Goal: Information Seeking & Learning: Learn about a topic

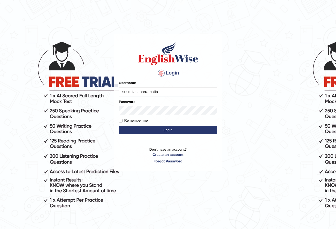
type input "susmitas_parramatta"
click at [152, 129] on button "Login" at bounding box center [168, 130] width 98 height 8
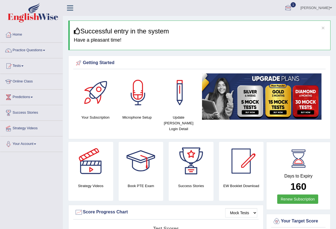
click at [292, 8] on div at bounding box center [288, 8] width 8 height 8
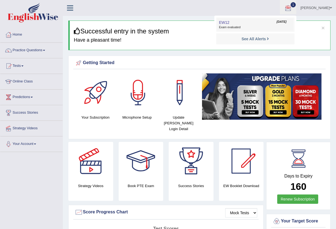
click at [230, 24] on span "EW12" at bounding box center [224, 22] width 10 height 4
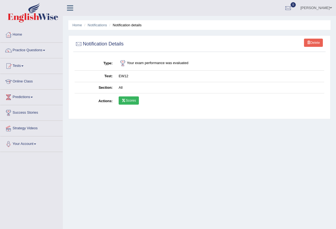
click at [127, 99] on link "Scores" at bounding box center [129, 100] width 20 height 8
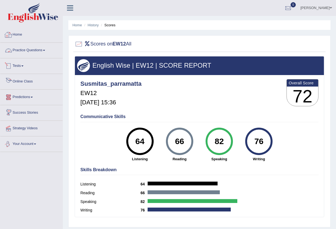
click at [19, 55] on link "Practice Questions" at bounding box center [31, 50] width 62 height 14
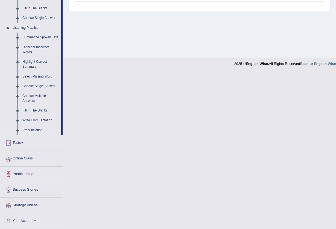
click at [18, 142] on link "Tests" at bounding box center [31, 142] width 62 height 14
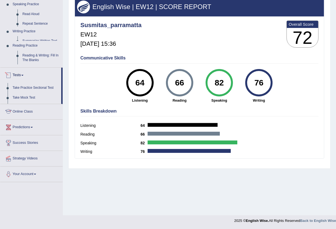
scroll to position [59, 0]
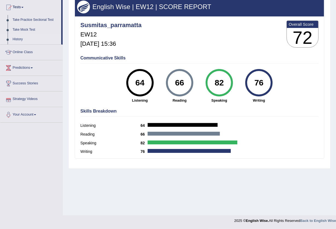
click at [17, 37] on link "History" at bounding box center [35, 39] width 51 height 10
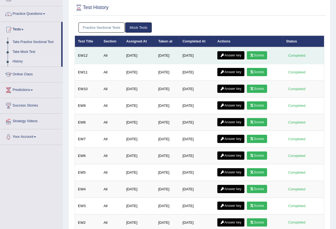
click at [233, 56] on link "Answer key" at bounding box center [230, 55] width 27 height 8
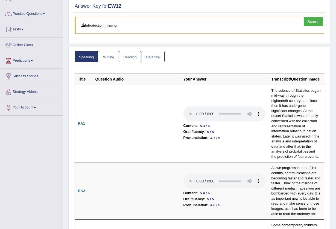
click at [155, 57] on link "Listening" at bounding box center [153, 56] width 23 height 11
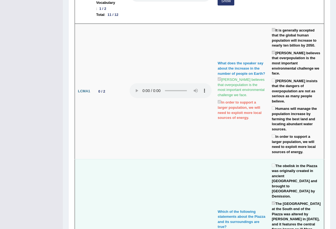
scroll to position [39, 0]
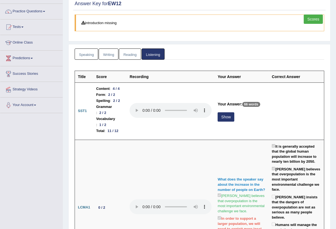
click at [125, 54] on link "Reading" at bounding box center [130, 53] width 22 height 11
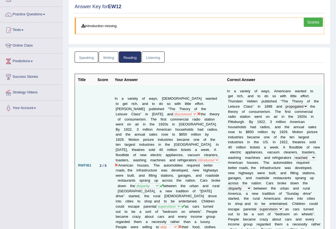
scroll to position [2, 0]
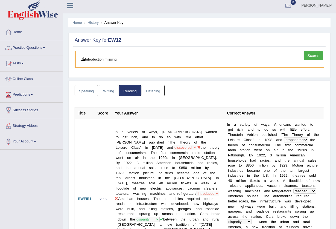
click at [103, 92] on link "Writing" at bounding box center [109, 90] width 20 height 11
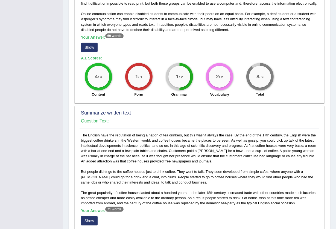
scroll to position [151, 0]
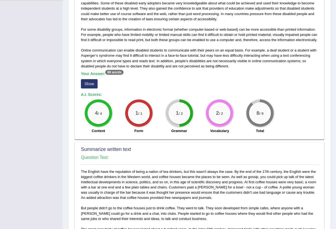
click at [92, 83] on button "Show" at bounding box center [89, 83] width 17 height 9
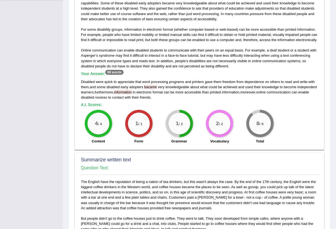
click at [117, 95] on span "contact" at bounding box center [117, 97] width 11 height 4
click at [117, 93] on span "information" at bounding box center [123, 92] width 18 height 4
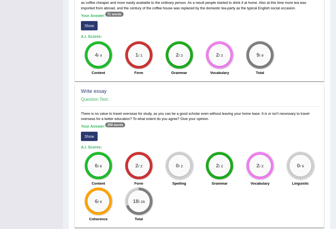
scroll to position [417, 0]
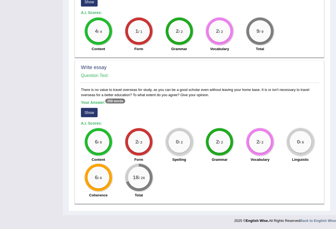
click at [89, 112] on button "Show" at bounding box center [89, 112] width 17 height 9
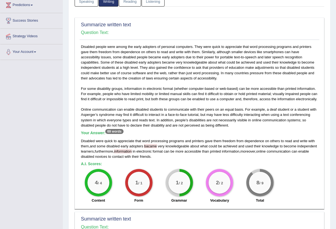
scroll to position [0, 0]
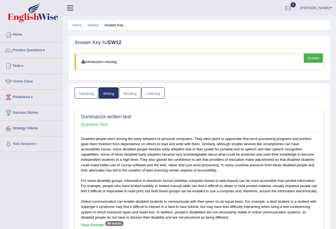
click at [83, 95] on link "Speaking" at bounding box center [87, 92] width 24 height 11
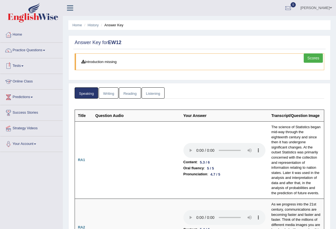
click at [109, 96] on link "Writing" at bounding box center [109, 92] width 20 height 11
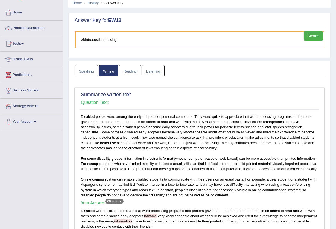
scroll to position [109, 0]
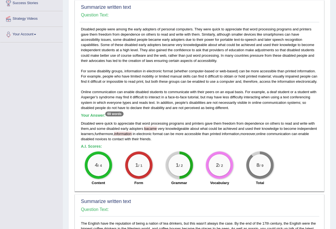
click at [115, 135] on span "information" at bounding box center [123, 134] width 18 height 4
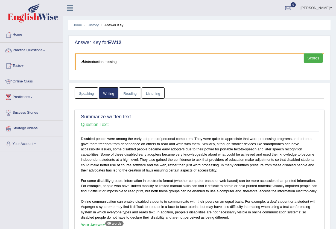
click at [128, 97] on link "Reading" at bounding box center [130, 92] width 22 height 11
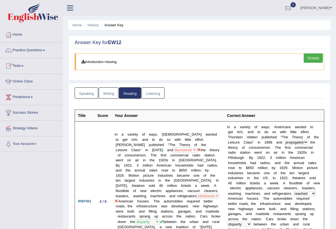
click at [313, 59] on link "Scores" at bounding box center [313, 57] width 19 height 9
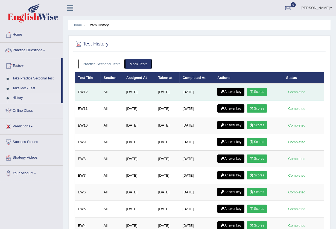
click at [237, 91] on link "Answer key" at bounding box center [230, 92] width 27 height 8
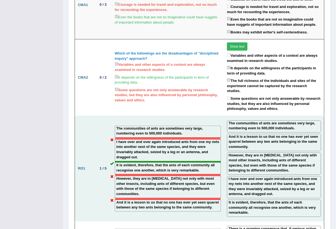
scroll to position [802, 0]
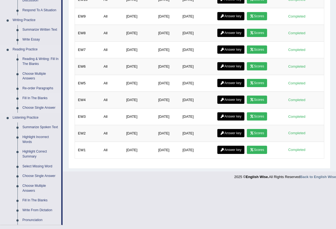
scroll to position [109, 0]
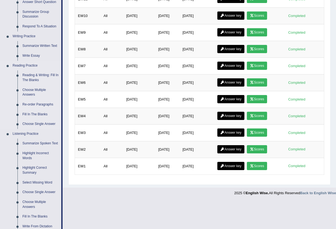
click at [39, 104] on link "Re-order Paragraphs" at bounding box center [40, 105] width 41 height 10
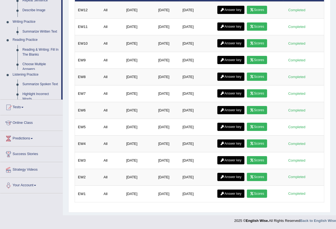
scroll to position [81, 0]
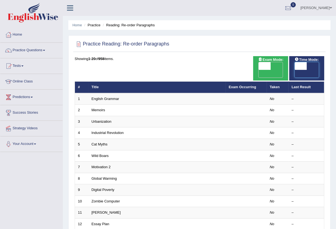
click at [297, 65] on span at bounding box center [301, 66] width 12 height 8
checkbox input "true"
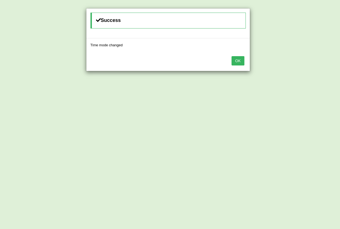
click at [234, 59] on button "OK" at bounding box center [238, 60] width 13 height 9
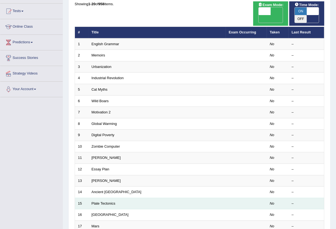
scroll to position [133, 0]
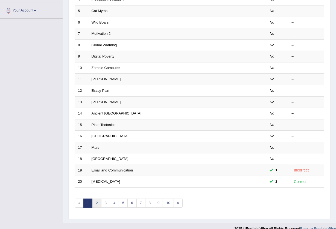
click at [95, 198] on link "2" at bounding box center [96, 202] width 9 height 9
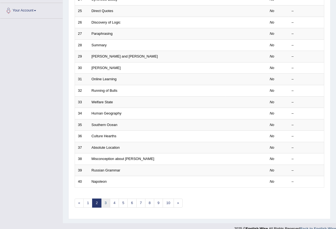
click at [102, 198] on link "3" at bounding box center [105, 202] width 9 height 9
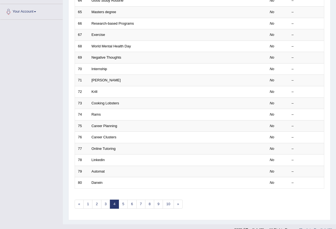
scroll to position [133, 0]
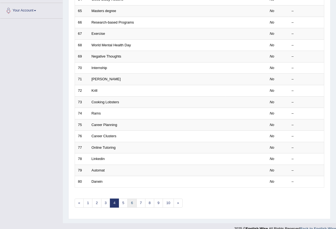
click at [130, 198] on link "6" at bounding box center [131, 202] width 9 height 9
click at [131, 198] on link "6" at bounding box center [131, 202] width 9 height 9
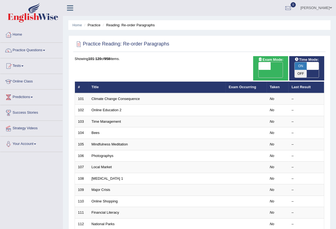
scroll to position [133, 0]
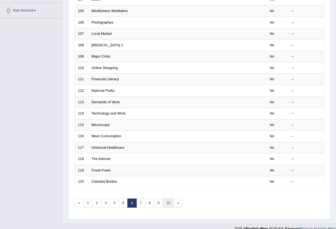
click at [167, 198] on link "10" at bounding box center [168, 202] width 11 height 9
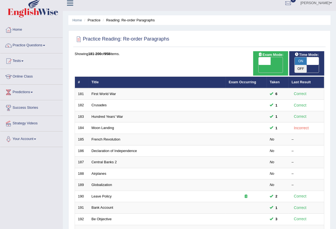
scroll to position [133, 0]
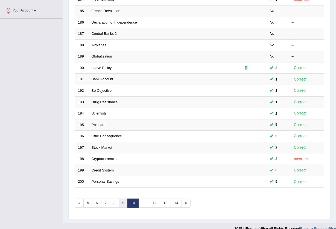
click at [124, 198] on link "9" at bounding box center [123, 202] width 9 height 9
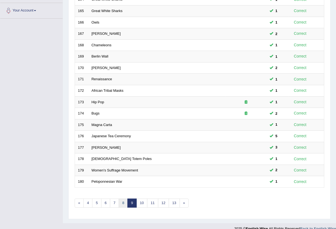
click at [122, 198] on link "8" at bounding box center [123, 202] width 9 height 9
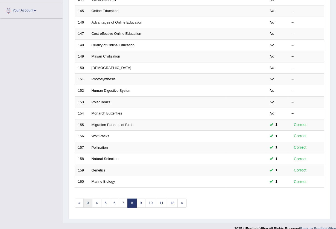
click at [87, 198] on link "3" at bounding box center [87, 202] width 9 height 9
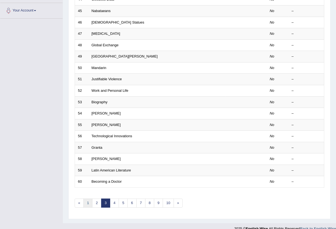
click at [87, 198] on link "1" at bounding box center [87, 202] width 9 height 9
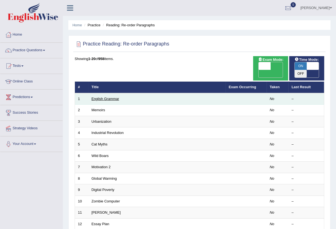
click at [109, 97] on link "English Grammar" at bounding box center [106, 99] width 28 height 4
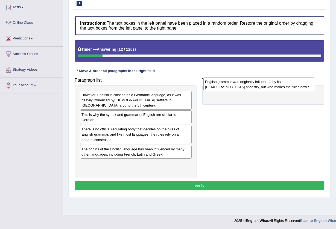
drag, startPoint x: 115, startPoint y: 150, endPoint x: 242, endPoint y: 87, distance: 141.4
click at [242, 87] on div "English grammar was originally influenced by its Germanic ancestry, but who mak…" at bounding box center [260, 84] width 112 height 14
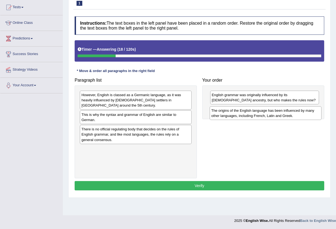
drag, startPoint x: 152, startPoint y: 155, endPoint x: 281, endPoint y: 116, distance: 135.5
click at [281, 116] on div "The origins of the English language has been influenced by many other languages…" at bounding box center [266, 113] width 112 height 14
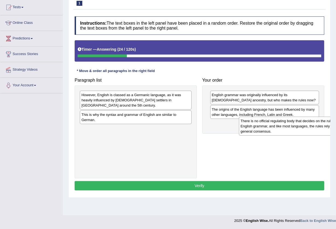
drag, startPoint x: 138, startPoint y: 138, endPoint x: 297, endPoint y: 130, distance: 159.4
click at [297, 130] on div "There is no official regulating body that decides on the rules of English gramm…" at bounding box center [295, 126] width 112 height 19
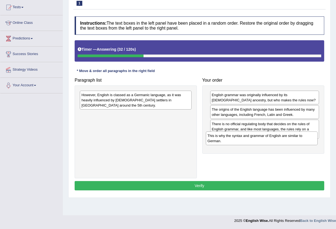
drag, startPoint x: 153, startPoint y: 114, endPoint x: 280, endPoint y: 135, distance: 127.8
click at [280, 135] on div "This is why the syntax and grammar of English are similar to German." at bounding box center [262, 138] width 112 height 14
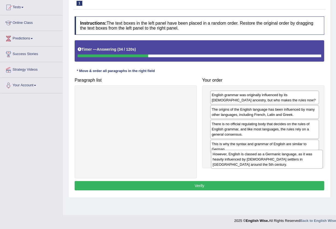
drag, startPoint x: 142, startPoint y: 101, endPoint x: 274, endPoint y: 160, distance: 143.9
click at [274, 160] on div "However, English is classed as a Germanic language, as it was heavily influence…" at bounding box center [267, 159] width 112 height 19
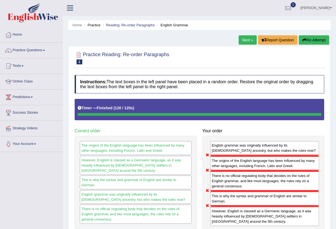
click at [318, 35] on div "Home Practice Reading: Re-order Paragraphs English Grammar Next » Report Questi…" at bounding box center [199, 137] width 273 height 274
click at [315, 37] on button "Re-Attempt" at bounding box center [314, 39] width 30 height 9
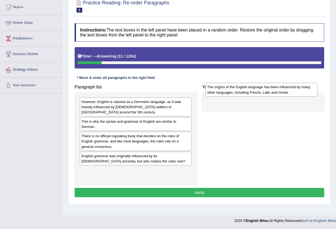
drag, startPoint x: 103, startPoint y: 174, endPoint x: 230, endPoint y: 91, distance: 151.1
click at [230, 91] on div "The origins of the English language has been influenced by many other languages…" at bounding box center [262, 90] width 112 height 14
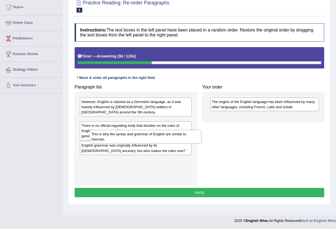
drag, startPoint x: 166, startPoint y: 139, endPoint x: 202, endPoint y: 103, distance: 50.5
click at [190, 130] on div "This is why the syntax and grammar of English are similar to German." at bounding box center [146, 137] width 112 height 14
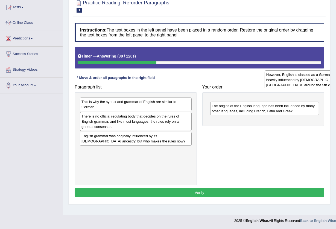
drag, startPoint x: 155, startPoint y: 111, endPoint x: 336, endPoint y: 157, distance: 187.3
click at [336, 147] on html "Toggle navigation Home Practice Questions Speaking Practice Read Aloud Repeat S…" at bounding box center [168, 55] width 336 height 229
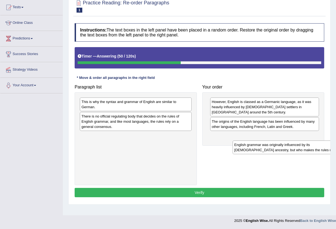
drag, startPoint x: 157, startPoint y: 140, endPoint x: 309, endPoint y: 155, distance: 153.1
click at [309, 154] on div "English grammar was originally influenced by its Germanic ancestry, but who mak…" at bounding box center [289, 147] width 112 height 14
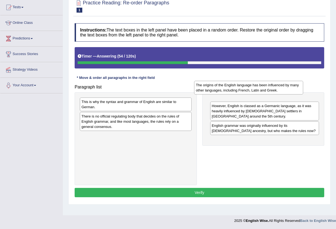
drag, startPoint x: 268, startPoint y: 130, endPoint x: 272, endPoint y: 102, distance: 28.0
click at [272, 94] on div "The origins of the English language has been influenced by many other languages…" at bounding box center [248, 88] width 109 height 14
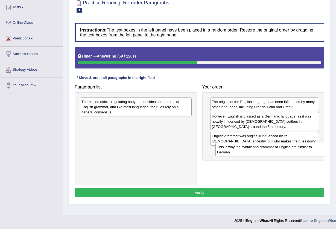
drag, startPoint x: 154, startPoint y: 104, endPoint x: 292, endPoint y: 156, distance: 147.6
click at [292, 156] on div "This is why the syntax and grammar of English are similar to German." at bounding box center [272, 150] width 112 height 14
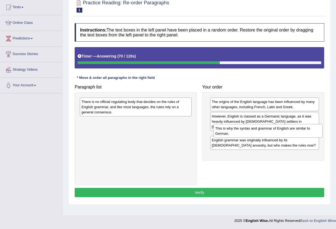
drag, startPoint x: 256, startPoint y: 154, endPoint x: 260, endPoint y: 132, distance: 22.4
click at [260, 132] on div "This is why the syntax and grammar of English are similar to German." at bounding box center [268, 131] width 109 height 14
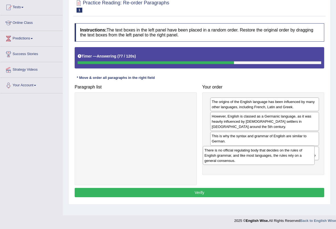
drag, startPoint x: 101, startPoint y: 108, endPoint x: 246, endPoint y: 165, distance: 155.6
click at [246, 165] on div "There is no official regulating body that decides on the rules of English gramm…" at bounding box center [259, 155] width 112 height 19
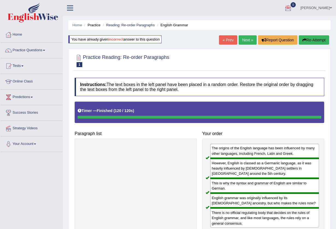
click at [243, 41] on link "Next »" at bounding box center [248, 39] width 18 height 9
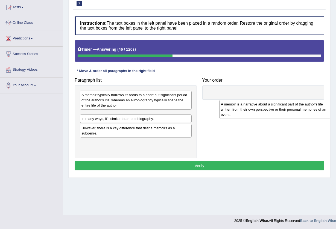
drag, startPoint x: 124, startPoint y: 123, endPoint x: 263, endPoint y: 104, distance: 140.3
click at [263, 106] on div "A memoir is a narrative about a significant part of the author's life written f…" at bounding box center [275, 109] width 112 height 19
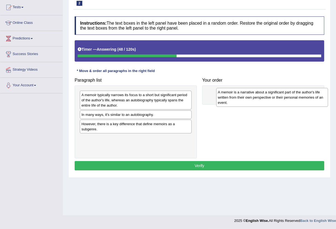
drag, startPoint x: 118, startPoint y: 118, endPoint x: 254, endPoint y: 95, distance: 138.4
click at [254, 95] on div "A memoir is a narrative about a significant part of the author's life written f…" at bounding box center [272, 97] width 112 height 19
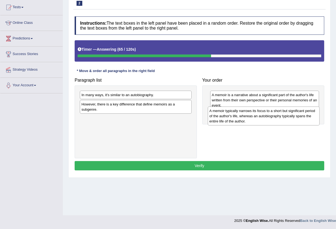
drag, startPoint x: 159, startPoint y: 104, endPoint x: 287, endPoint y: 120, distance: 129.0
click at [287, 120] on div "A memoir typically narrows its focus to a short but significant period of the a…" at bounding box center [264, 115] width 112 height 19
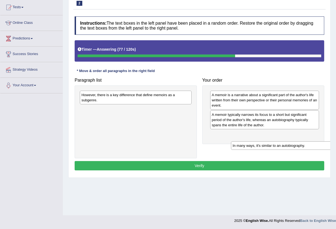
drag, startPoint x: 155, startPoint y: 96, endPoint x: 307, endPoint y: 141, distance: 159.1
click at [307, 146] on div "In many ways, it's similar to an autobiography." at bounding box center [287, 145] width 112 height 8
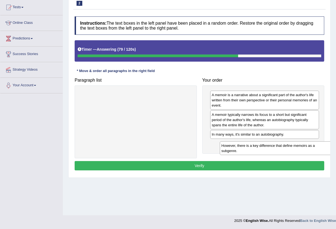
drag, startPoint x: 159, startPoint y: 95, endPoint x: 299, endPoint y: 145, distance: 148.6
click at [299, 145] on div "However, there is a key difference that define memoirs as a subgenre." at bounding box center [276, 148] width 112 height 14
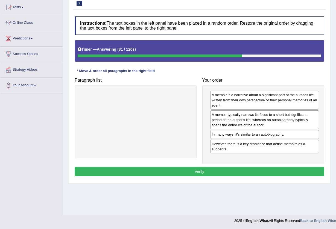
click at [229, 171] on button "Verify" at bounding box center [200, 171] width 250 height 9
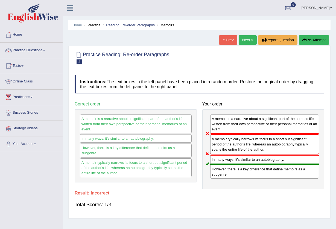
click at [318, 37] on button "Re-Attempt" at bounding box center [314, 39] width 30 height 9
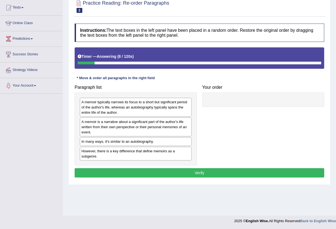
scroll to position [59, 0]
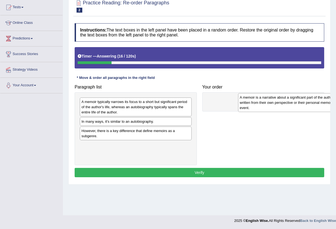
drag, startPoint x: 156, startPoint y: 127, endPoint x: 314, endPoint y: 101, distance: 160.4
click at [314, 101] on div "A memoir is a narrative about a significant part of the author's life written f…" at bounding box center [294, 102] width 112 height 19
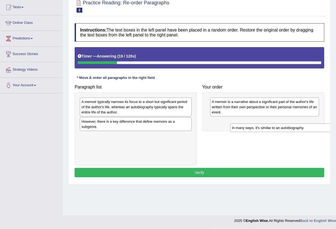
drag, startPoint x: 112, startPoint y: 124, endPoint x: 263, endPoint y: 130, distance: 150.6
click at [263, 130] on div "In many ways, it's similar to an autobiography." at bounding box center [286, 127] width 112 height 8
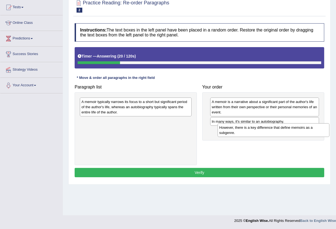
drag, startPoint x: 91, startPoint y: 128, endPoint x: 229, endPoint y: 134, distance: 138.0
click at [229, 134] on div "However, there is a key difference that define memoirs as a subgenre." at bounding box center [274, 130] width 112 height 14
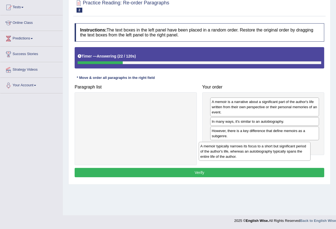
drag, startPoint x: 123, startPoint y: 105, endPoint x: 251, endPoint y: 150, distance: 136.4
click at [251, 151] on div "A memoir typically narrows its focus to a short but significant period of the a…" at bounding box center [255, 151] width 112 height 19
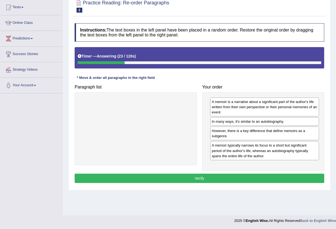
click at [194, 172] on div "Instructions: The text boxes in the left panel have been placed in a random ord…" at bounding box center [199, 104] width 252 height 167
click at [192, 176] on button "Verify" at bounding box center [200, 177] width 250 height 9
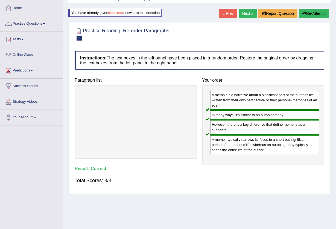
scroll to position [0, 0]
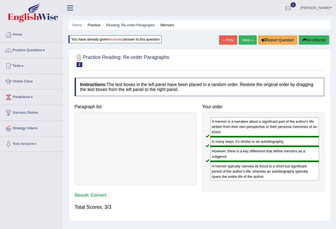
click at [245, 41] on link "Next »" at bounding box center [248, 39] width 18 height 9
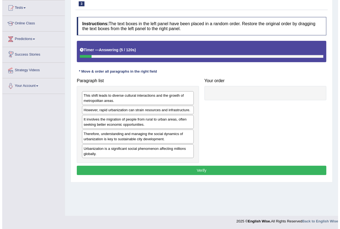
scroll to position [59, 0]
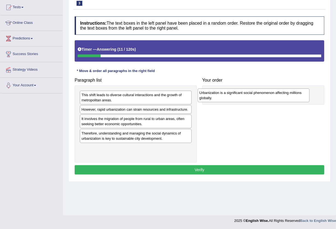
drag, startPoint x: 154, startPoint y: 155, endPoint x: 273, endPoint y: 98, distance: 132.3
click at [273, 98] on div "Urbanization is a significant social phenomenon affecting millions globally." at bounding box center [254, 95] width 112 height 14
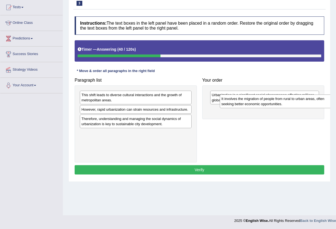
drag, startPoint x: 158, startPoint y: 118, endPoint x: 297, endPoint y: 97, distance: 140.7
click at [297, 97] on div "It involves the migration of people from rural to urban areas, often seeking be…" at bounding box center [276, 101] width 112 height 14
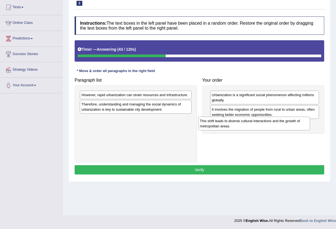
drag, startPoint x: 173, startPoint y: 97, endPoint x: 288, endPoint y: 120, distance: 116.8
click at [292, 123] on div "This shift leads to diverse cultural interactions and the growth of metropolita…" at bounding box center [254, 124] width 112 height 14
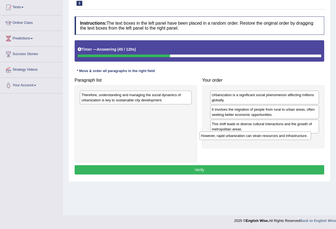
drag, startPoint x: 162, startPoint y: 94, endPoint x: 282, endPoint y: 134, distance: 126.2
click at [282, 134] on div "However, rapid urbanization can strain resources and infrastructure." at bounding box center [255, 135] width 112 height 8
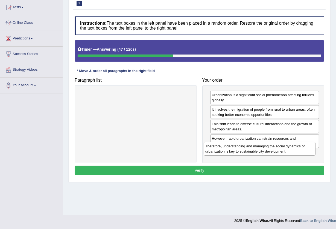
drag, startPoint x: 127, startPoint y: 95, endPoint x: 251, endPoint y: 146, distance: 134.2
click at [251, 146] on div "Therefore, understanding and managing the social dynamics of urbanization is ke…" at bounding box center [260, 149] width 112 height 14
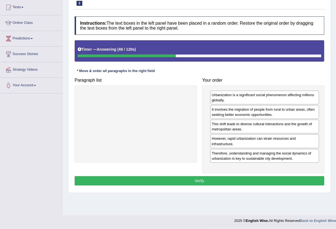
click at [200, 178] on button "Verify" at bounding box center [200, 180] width 250 height 9
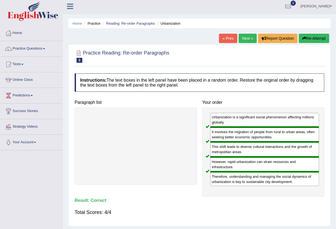
scroll to position [0, 0]
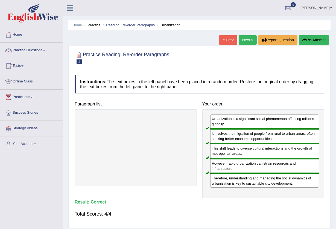
click at [244, 37] on link "Next »" at bounding box center [248, 39] width 18 height 9
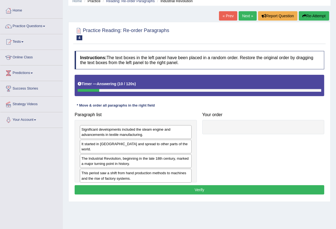
scroll to position [36, 0]
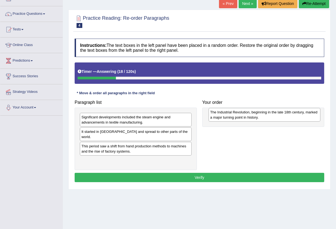
drag, startPoint x: 168, startPoint y: 146, endPoint x: 297, endPoint y: 117, distance: 132.0
click at [297, 117] on div "The Industrial Revolution, beginning in the late 18th century, marked a major t…" at bounding box center [265, 115] width 112 height 14
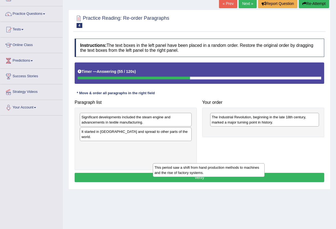
drag, startPoint x: 156, startPoint y: 137, endPoint x: 194, endPoint y: 168, distance: 48.8
click at [194, 168] on div "This period saw a shift from hand production methods to machines and the rise o…" at bounding box center [209, 170] width 112 height 14
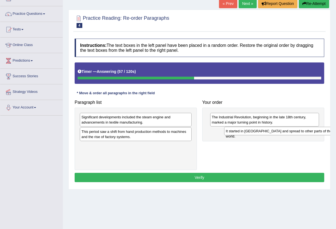
drag, startPoint x: 153, startPoint y: 134, endPoint x: 292, endPoint y: 133, distance: 139.5
click at [292, 133] on div "It started in [GEOGRAPHIC_DATA] and spread to other parts of the world." at bounding box center [280, 131] width 112 height 8
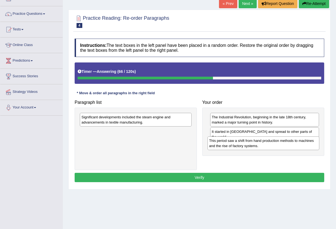
drag, startPoint x: 150, startPoint y: 136, endPoint x: 278, endPoint y: 146, distance: 128.1
click at [278, 146] on div "This period saw a shift from hand production methods to machines and the rise o…" at bounding box center [264, 143] width 112 height 14
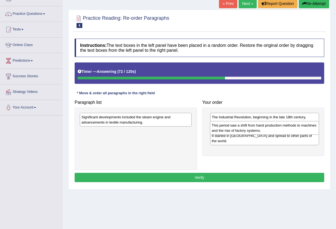
drag, startPoint x: 278, startPoint y: 146, endPoint x: 278, endPoint y: 130, distance: 15.6
click at [278, 130] on div "This period saw a shift from hand production methods to machines and the rise o…" at bounding box center [264, 128] width 109 height 14
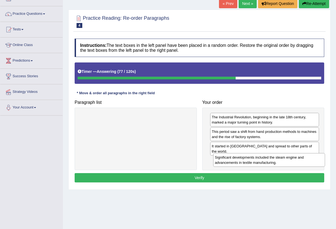
drag, startPoint x: 126, startPoint y: 117, endPoint x: 259, endPoint y: 156, distance: 139.2
click at [259, 156] on div "Significant developments included the steam engine and advancements in textile …" at bounding box center [269, 160] width 112 height 14
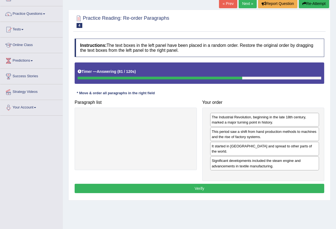
click at [239, 184] on button "Verify" at bounding box center [200, 188] width 250 height 9
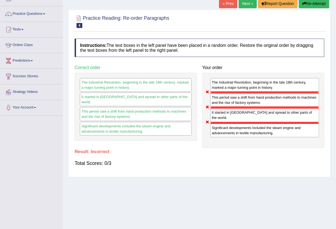
click at [303, 4] on icon "button" at bounding box center [305, 4] width 4 height 4
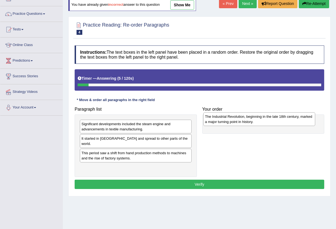
drag, startPoint x: 133, startPoint y: 156, endPoint x: 260, endPoint y: 128, distance: 130.6
click at [260, 126] on div "The Industrial Revolution, beginning in the late 18th century, marked a major t…" at bounding box center [260, 119] width 112 height 14
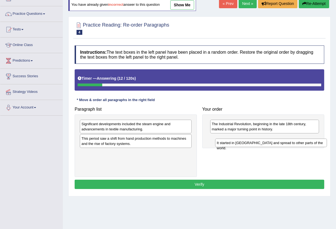
drag, startPoint x: 103, startPoint y: 139, endPoint x: 238, endPoint y: 143, distance: 135.7
click at [238, 143] on div "It started in Great Britain and spread to other parts of the world." at bounding box center [271, 142] width 112 height 8
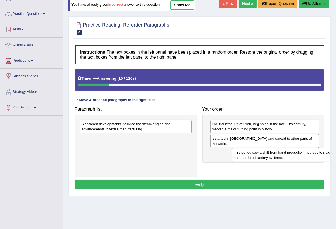
drag, startPoint x: 124, startPoint y: 144, endPoint x: 277, endPoint y: 158, distance: 153.0
click at [277, 158] on div "This period saw a shift from hand production methods to machines and the rise o…" at bounding box center [288, 155] width 112 height 14
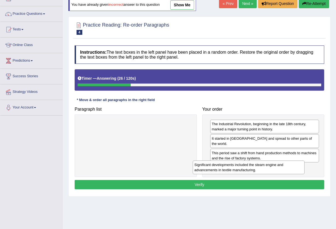
drag, startPoint x: 158, startPoint y: 129, endPoint x: 271, endPoint y: 169, distance: 120.1
click at [271, 169] on div "Significant developments included the steam engine and advancements in textile …" at bounding box center [249, 167] width 112 height 14
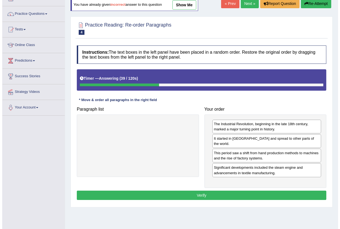
scroll to position [59, 0]
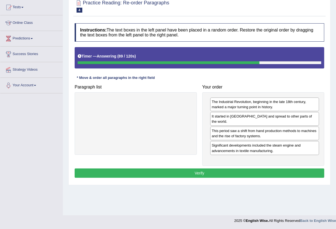
click at [220, 170] on button "Verify" at bounding box center [200, 172] width 250 height 9
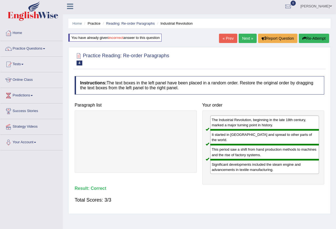
scroll to position [0, 0]
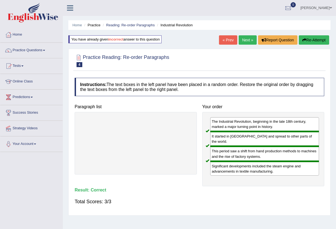
click at [245, 40] on link "Next »" at bounding box center [248, 39] width 18 height 9
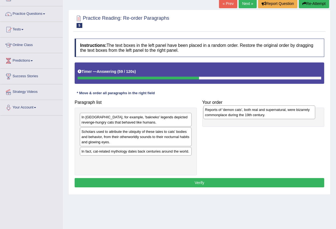
drag, startPoint x: 129, startPoint y: 118, endPoint x: 252, endPoint y: 111, distance: 123.9
click at [252, 111] on div "Reports of 'demon cats', both real and supernatural, were bizarrely commonplace…" at bounding box center [260, 112] width 112 height 14
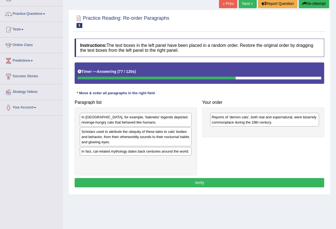
click at [149, 155] on div "In fact, cat-related mythology dates back centuries around the world." at bounding box center [136, 151] width 112 height 8
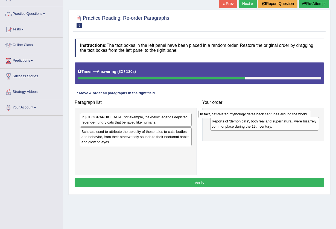
drag, startPoint x: 149, startPoint y: 153, endPoint x: 268, endPoint y: 115, distance: 124.7
click at [268, 115] on div "In fact, cat-related mythology dates back centuries around the world." at bounding box center [255, 114] width 112 height 8
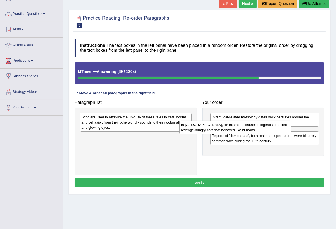
drag, startPoint x: 143, startPoint y: 123, endPoint x: 243, endPoint y: 130, distance: 99.9
click at [243, 130] on div "In Japan, for example, 'bakneko' legends depicted revenge-hungry cats that beha…" at bounding box center [235, 127] width 112 height 14
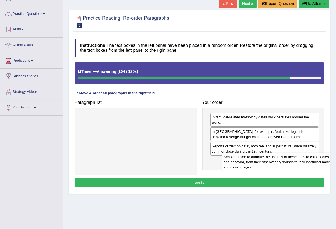
drag, startPoint x: 106, startPoint y: 124, endPoint x: 248, endPoint y: 164, distance: 147.7
click at [248, 164] on div "Scholars used to attribute the ubiquity of these tales to cats' bodies and beha…" at bounding box center [278, 161] width 112 height 19
